Goal: Transaction & Acquisition: Purchase product/service

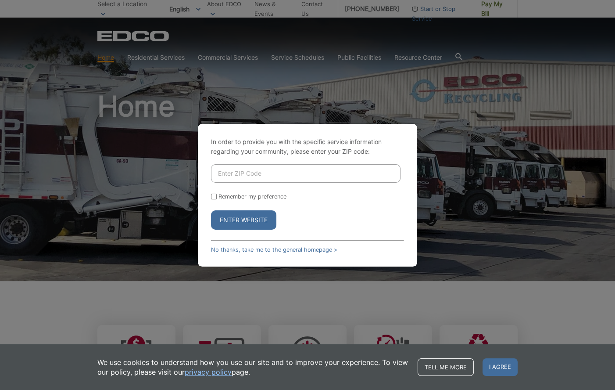
click at [269, 168] on input "Enter ZIP Code" at bounding box center [306, 173] width 190 height 18
type input "92024"
click at [251, 220] on button "Enter Website" at bounding box center [243, 219] width 65 height 19
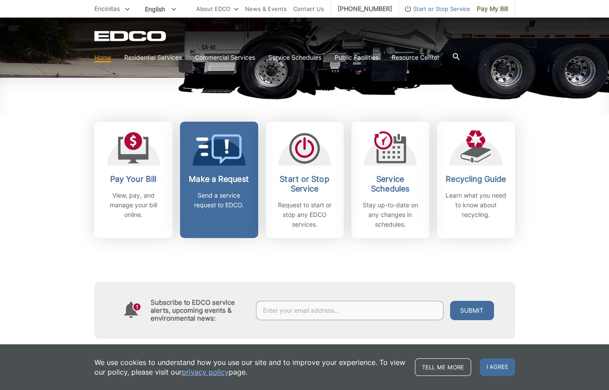
scroll to position [219, 0]
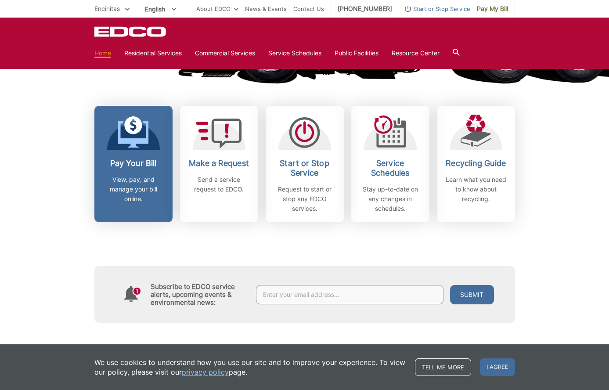
click at [141, 135] on icon at bounding box center [133, 132] width 31 height 32
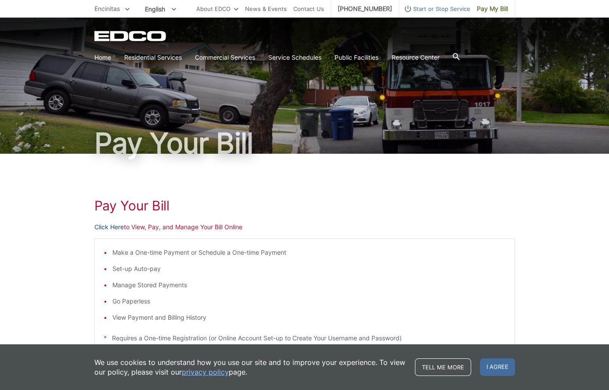
click at [108, 228] on link "Click Here" at bounding box center [108, 227] width 29 height 10
